Goal: Task Accomplishment & Management: Manage account settings

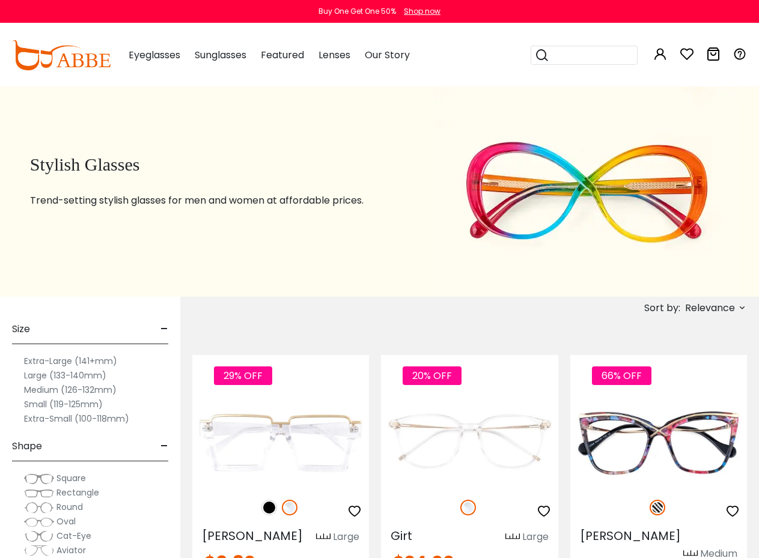
click at [0, 0] on button "Later" at bounding box center [0, 0] width 0 height 0
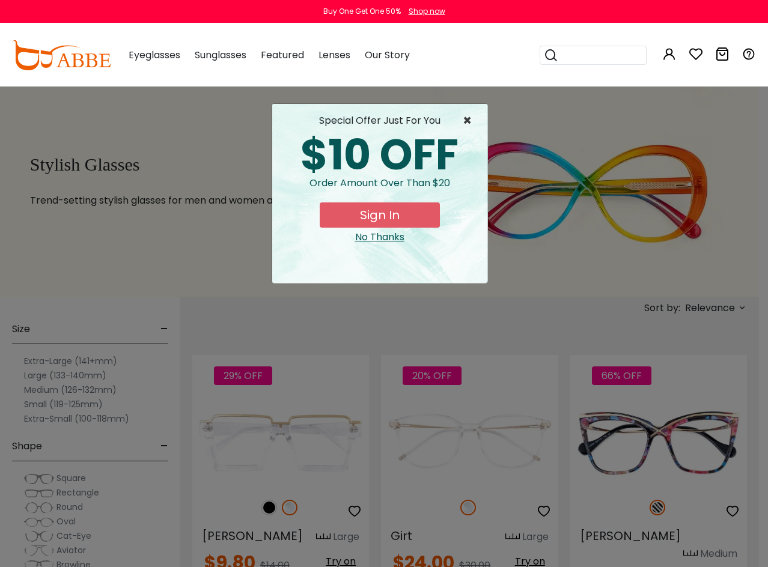
click at [469, 123] on span "×" at bounding box center [470, 121] width 15 height 14
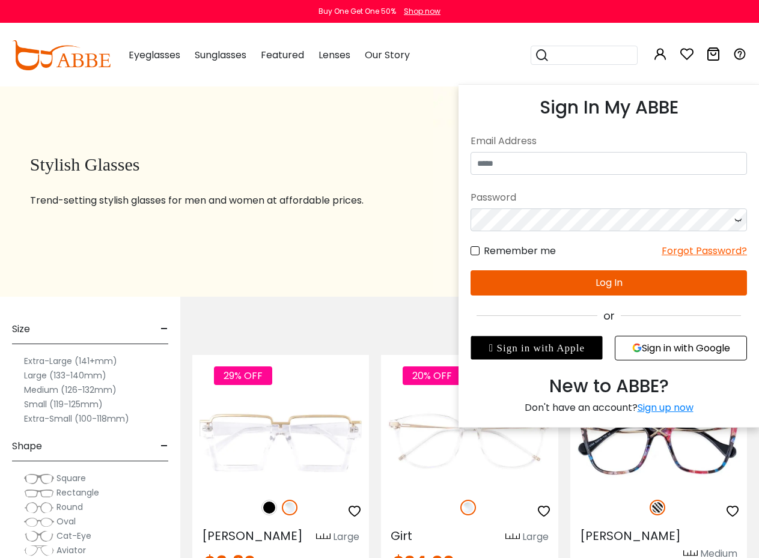
click at [658, 61] on icon at bounding box center [660, 54] width 14 height 14
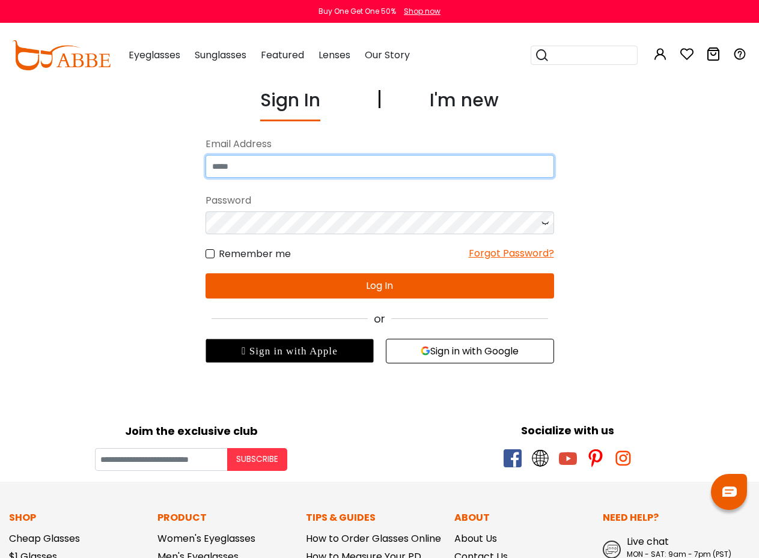
click at [376, 169] on input "email" at bounding box center [379, 166] width 348 height 23
type input "**********"
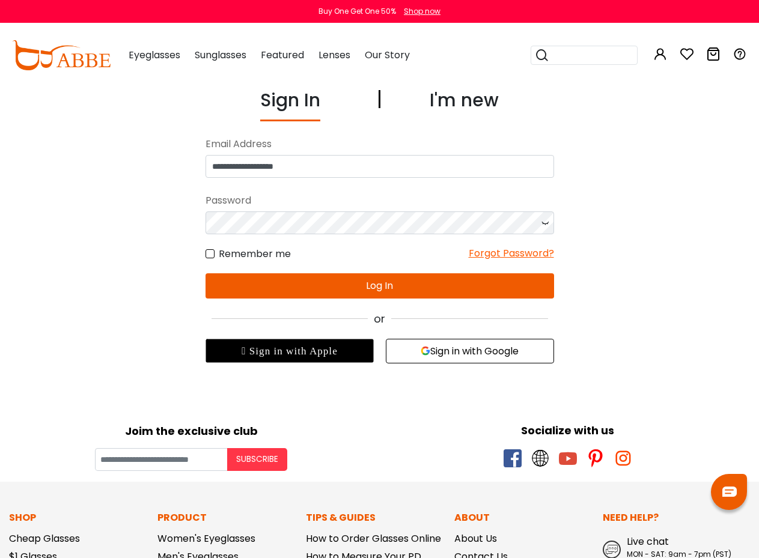
click at [360, 288] on button "Log In" at bounding box center [379, 285] width 348 height 25
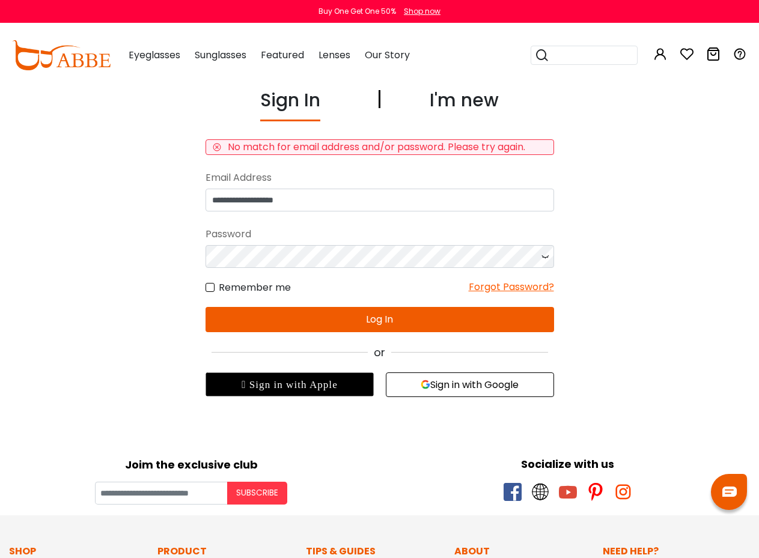
click at [455, 383] on button "Sign in with Google" at bounding box center [470, 385] width 168 height 25
click at [484, 389] on button "Sign in with Google" at bounding box center [470, 385] width 168 height 25
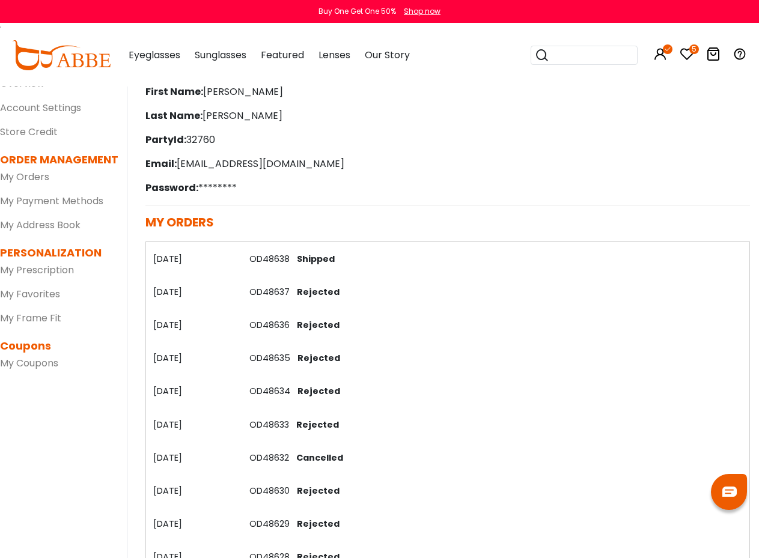
scroll to position [80, 0]
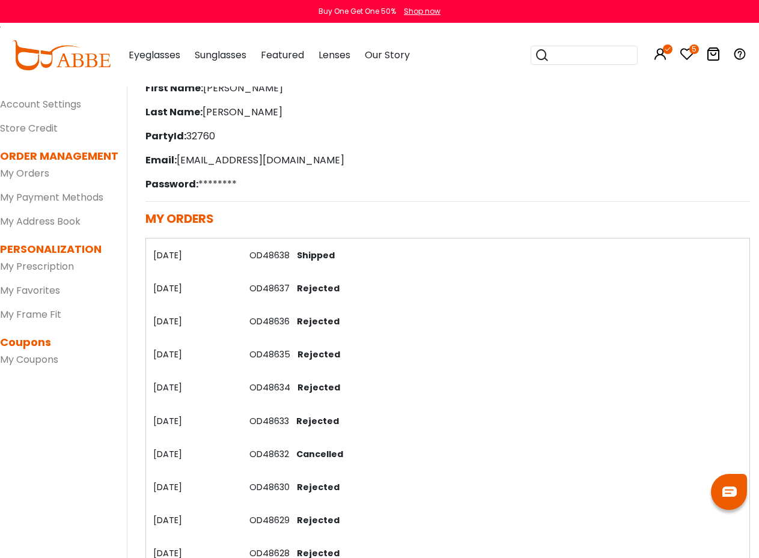
click at [179, 253] on th "[DATE]" at bounding box center [193, 255] width 97 height 33
click at [37, 174] on link "My Orders" at bounding box center [24, 173] width 49 height 14
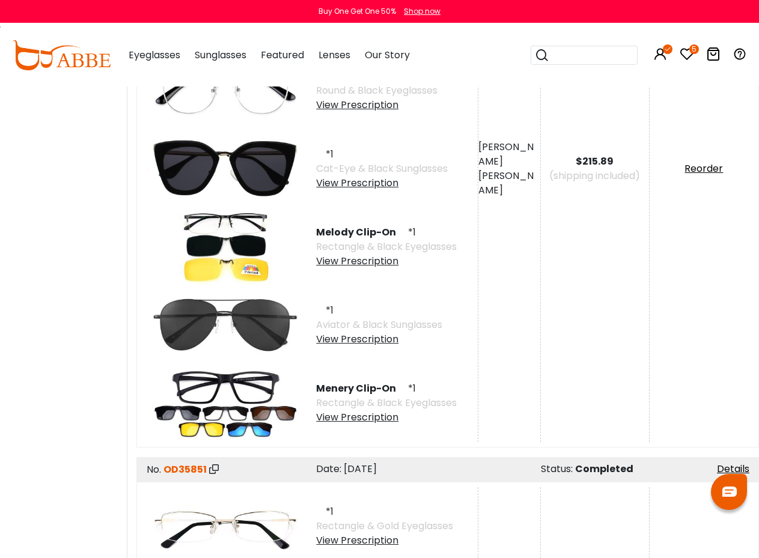
scroll to position [7477, 0]
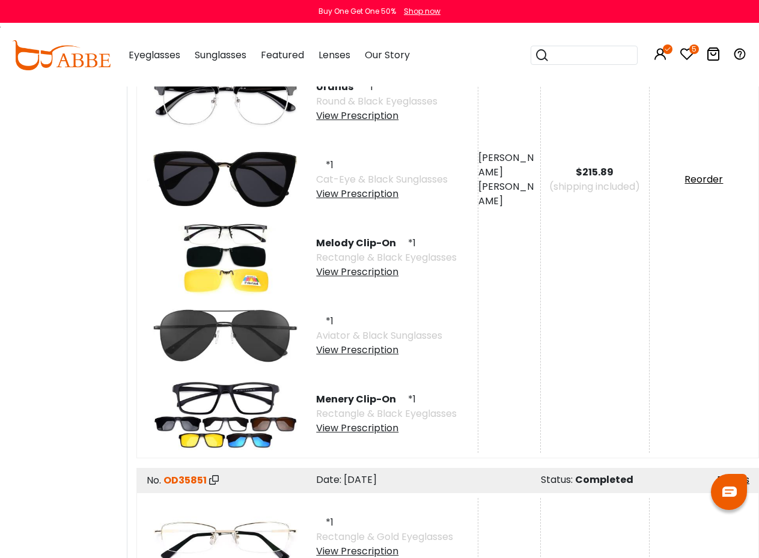
click at [225, 234] on img at bounding box center [225, 258] width 156 height 78
click at [210, 230] on img at bounding box center [225, 258] width 156 height 78
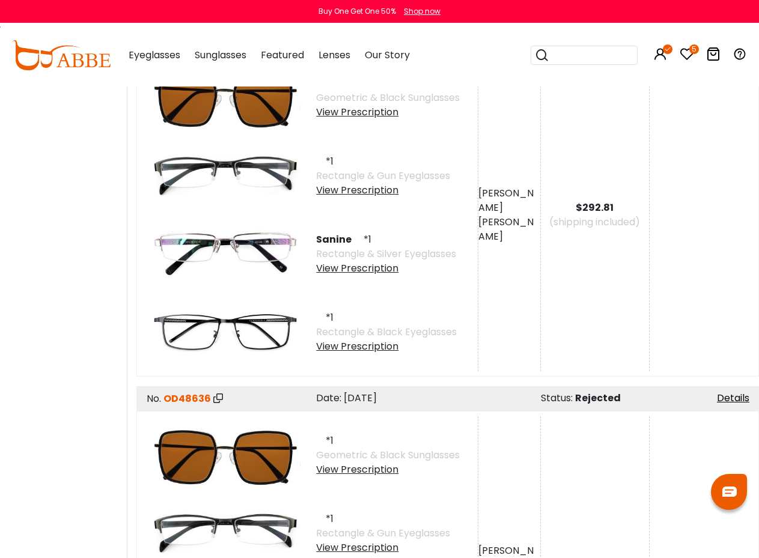
scroll to position [488, 0]
